Goal: Find specific page/section: Find specific page/section

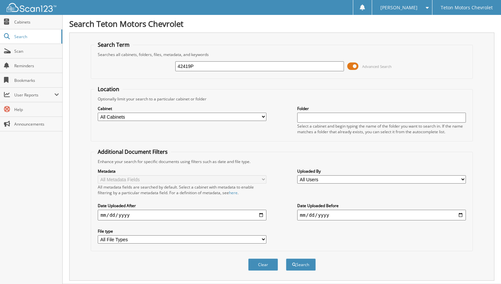
type input "42419P"
click at [286, 259] on button "Search" at bounding box center [301, 265] width 30 height 12
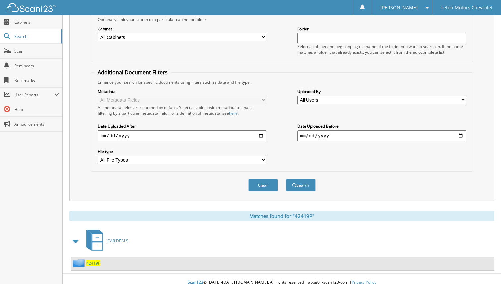
scroll to position [83, 0]
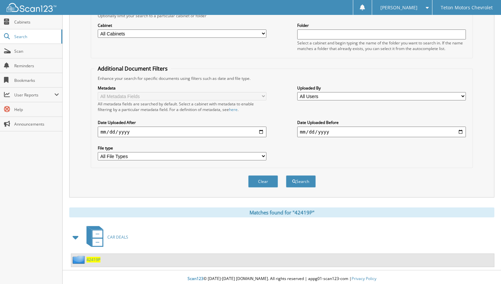
click at [92, 258] on span "42419P" at bounding box center [94, 260] width 14 height 6
